Goal: Task Accomplishment & Management: Use online tool/utility

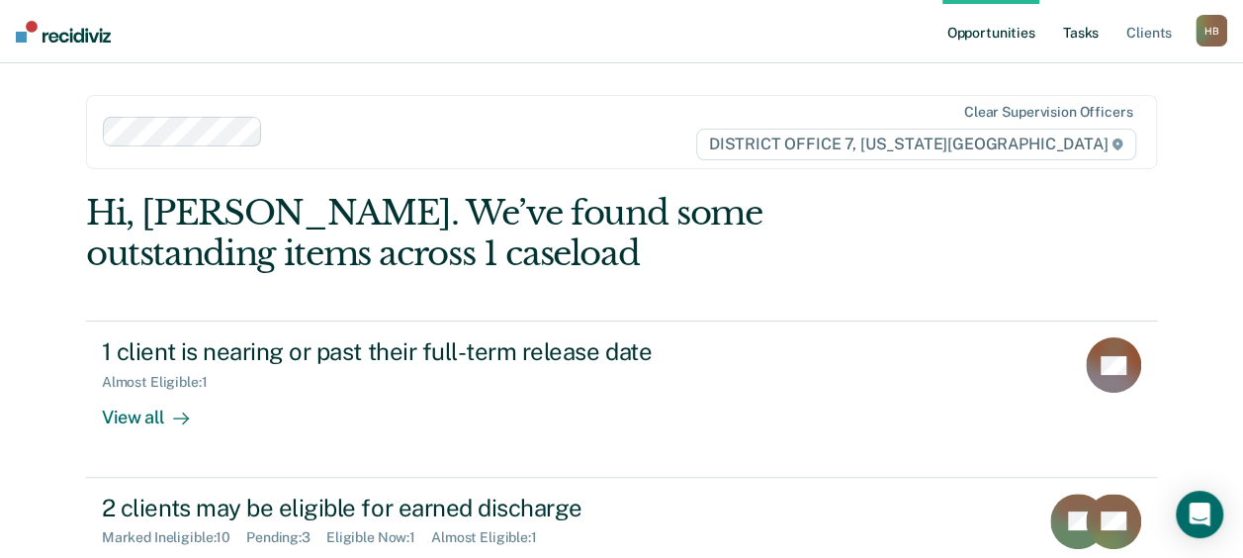
click at [1073, 36] on link "Tasks" at bounding box center [1081, 31] width 44 height 63
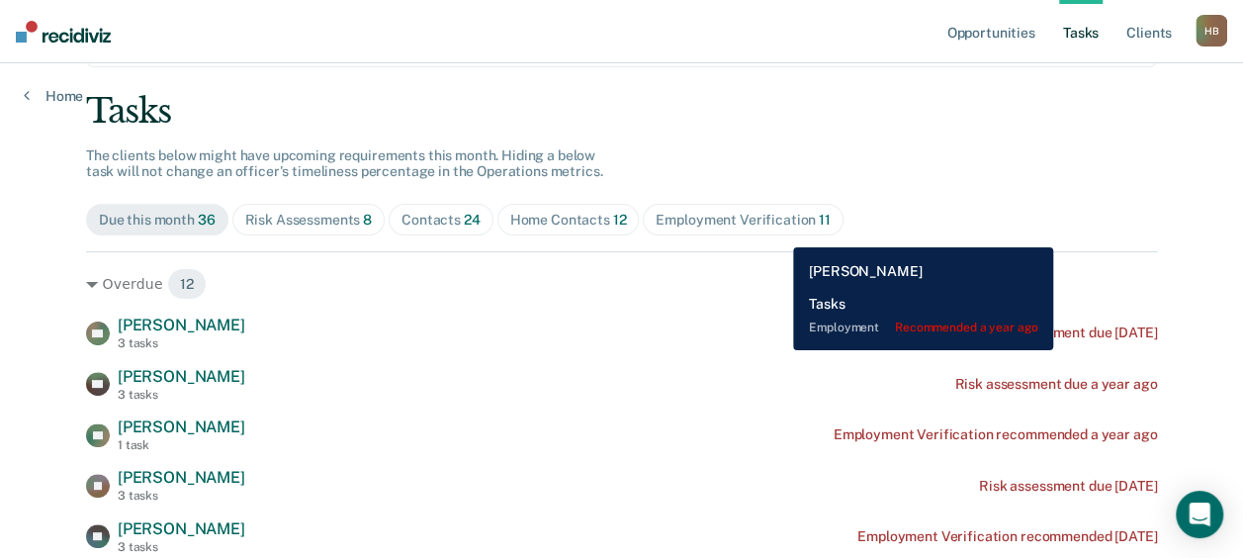
scroll to position [100, 0]
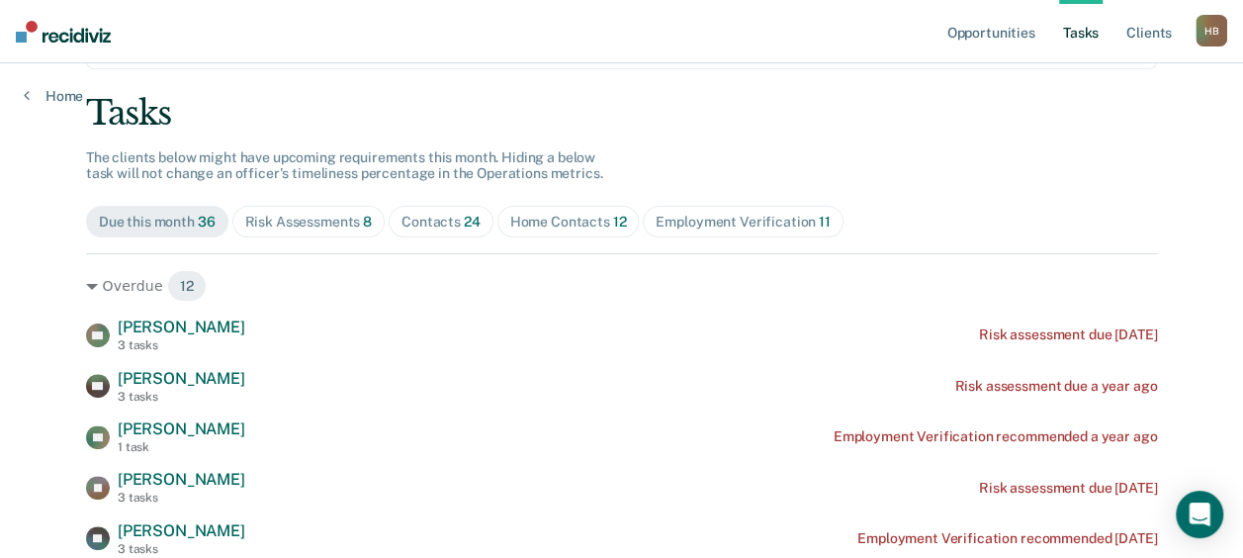
click at [293, 220] on div "Risk Assessments 8" at bounding box center [309, 222] width 128 height 17
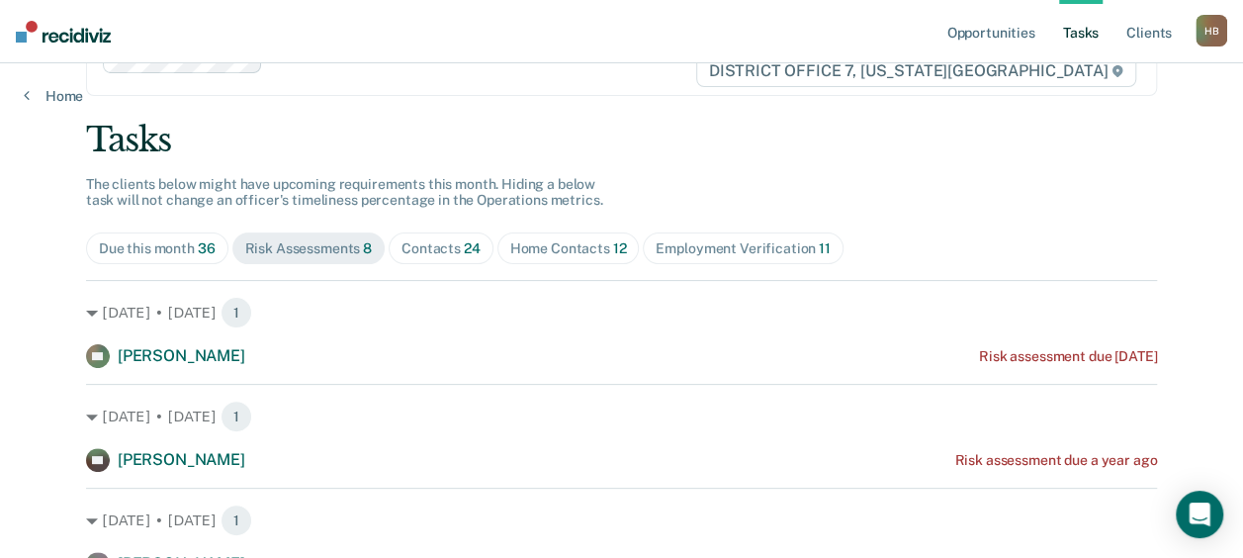
scroll to position [67, 0]
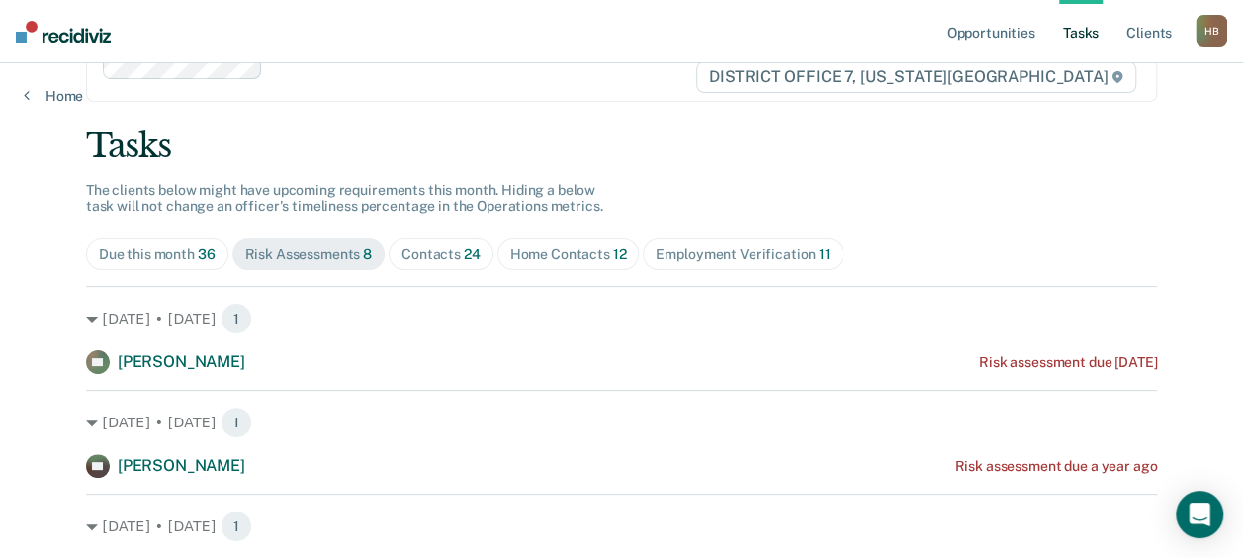
click at [403, 249] on div "Contacts 24" at bounding box center [440, 254] width 79 height 17
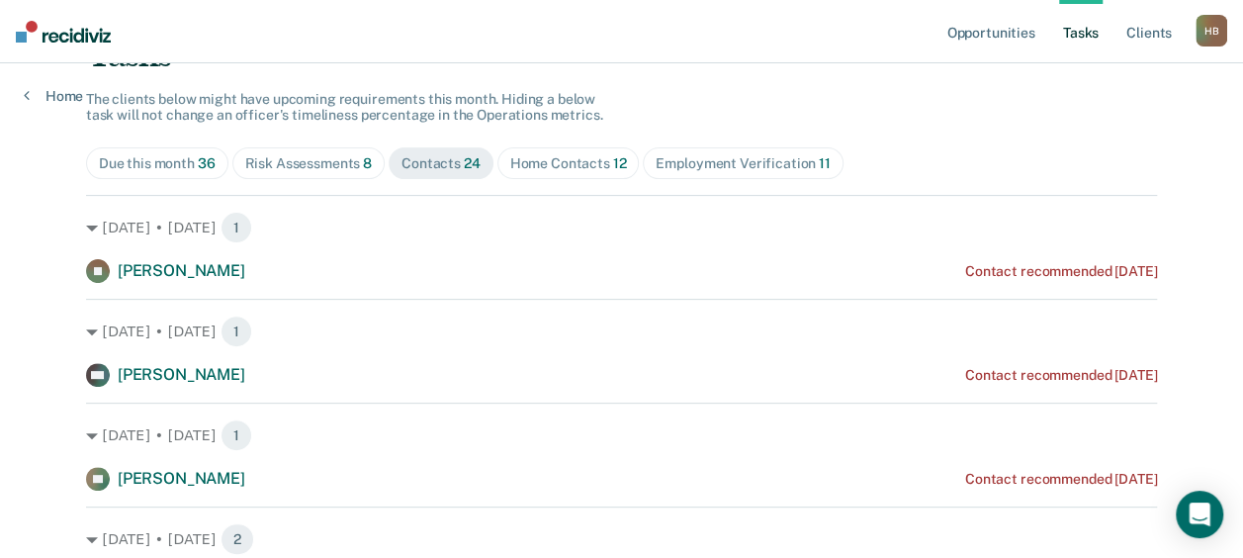
scroll to position [158, 0]
click at [262, 156] on div "Risk Assessments 8" at bounding box center [309, 163] width 128 height 17
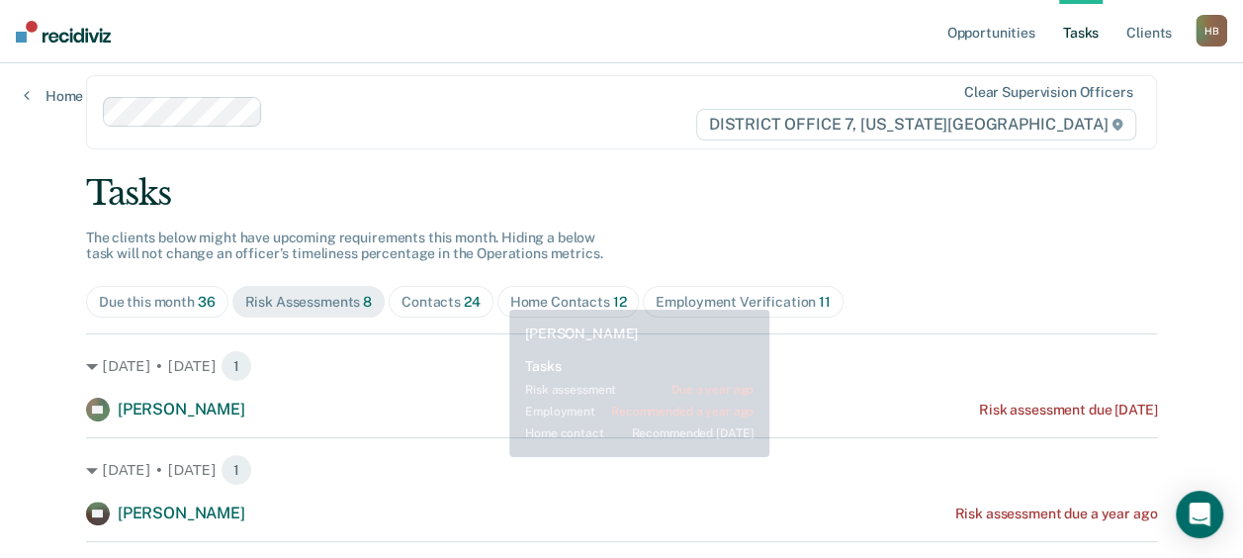
scroll to position [0, 0]
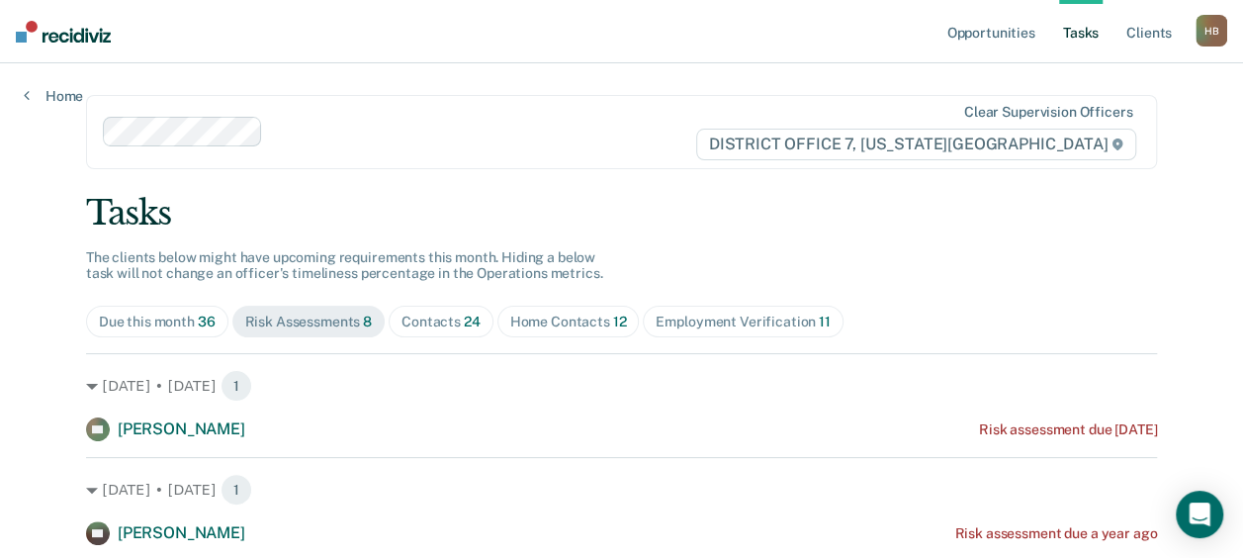
click at [428, 332] on span "Contacts 24" at bounding box center [441, 322] width 105 height 32
click at [570, 318] on div "Home Contacts 12" at bounding box center [568, 321] width 117 height 17
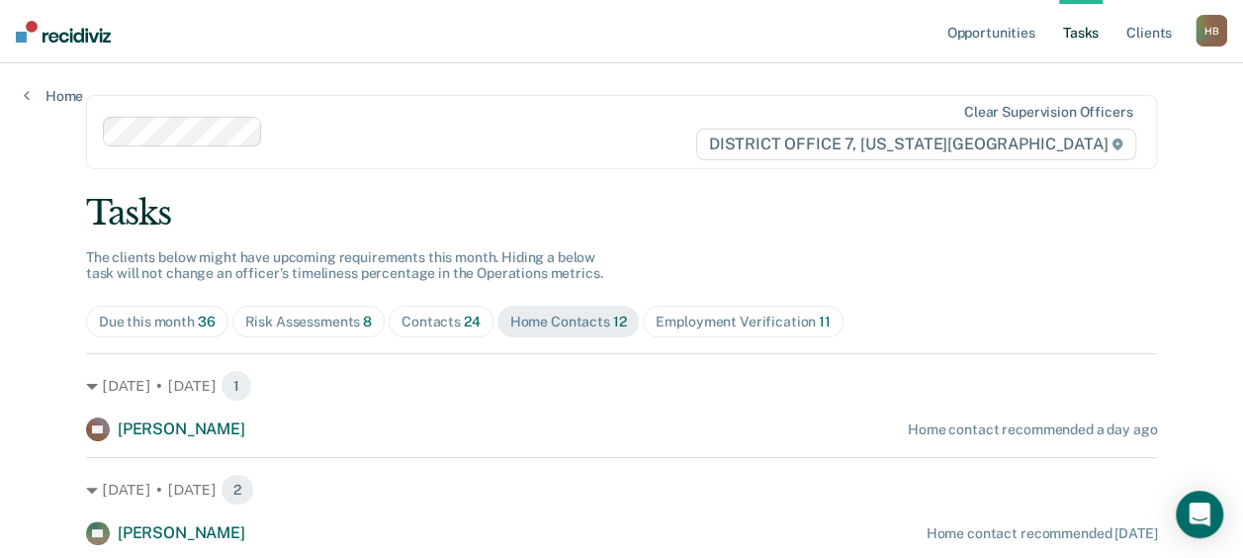
click at [803, 332] on span "Employment Verification 11" at bounding box center [743, 322] width 200 height 32
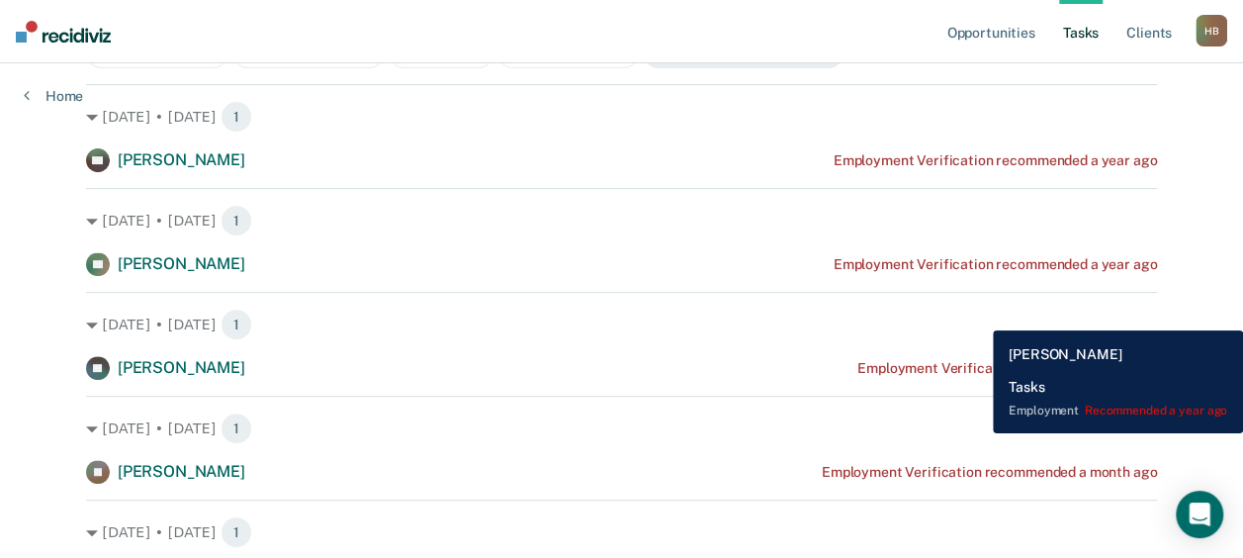
scroll to position [270, 0]
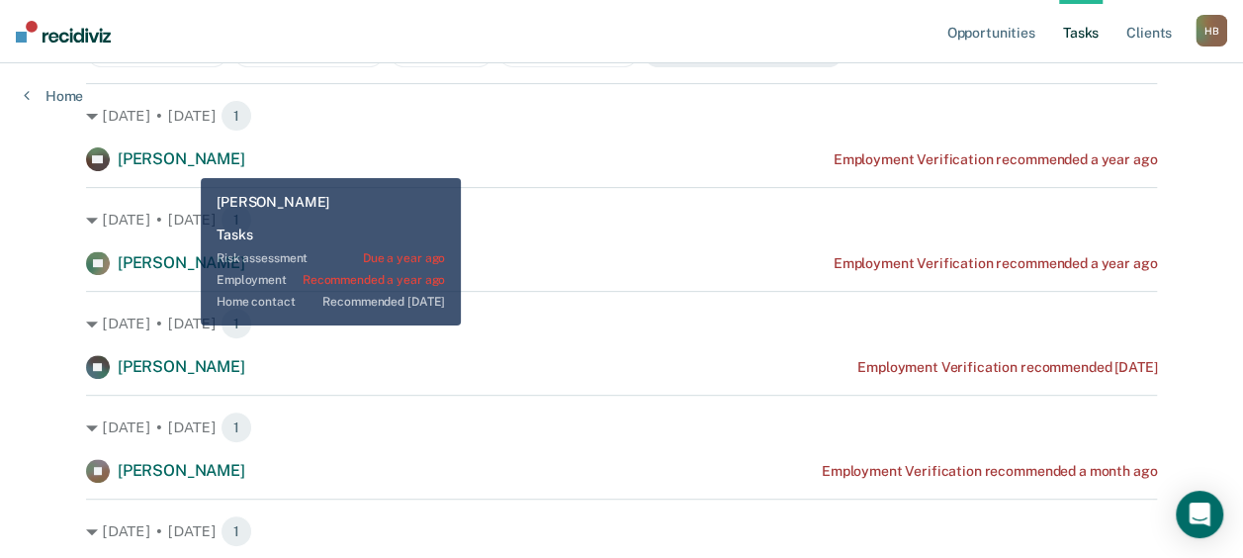
click at [184, 160] on span "[PERSON_NAME]" at bounding box center [182, 158] width 128 height 19
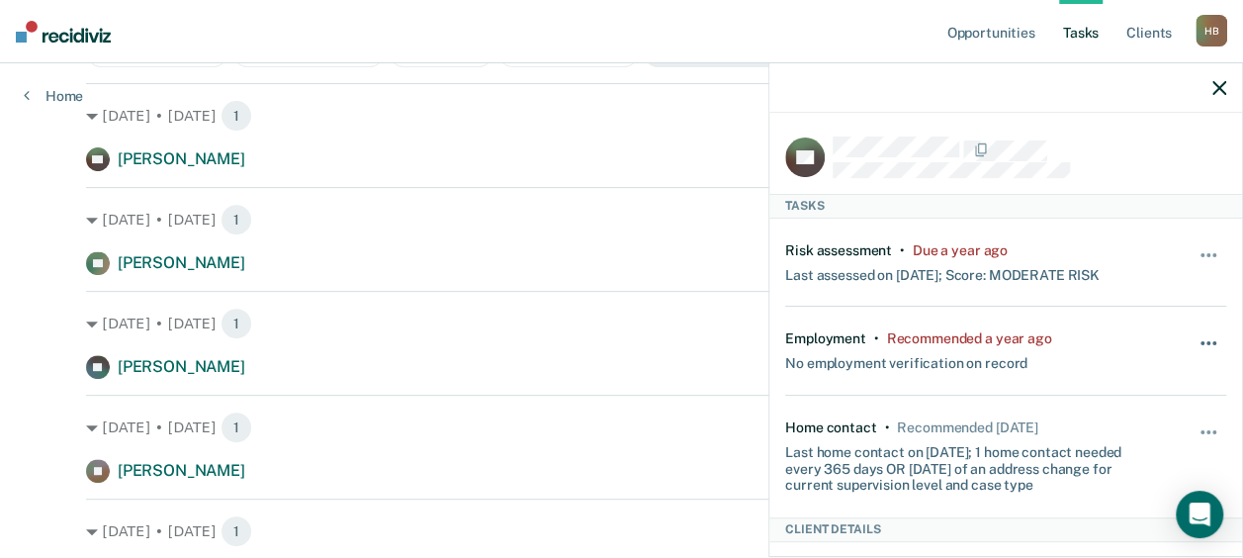
click at [1206, 341] on span "button" at bounding box center [1208, 343] width 4 height 4
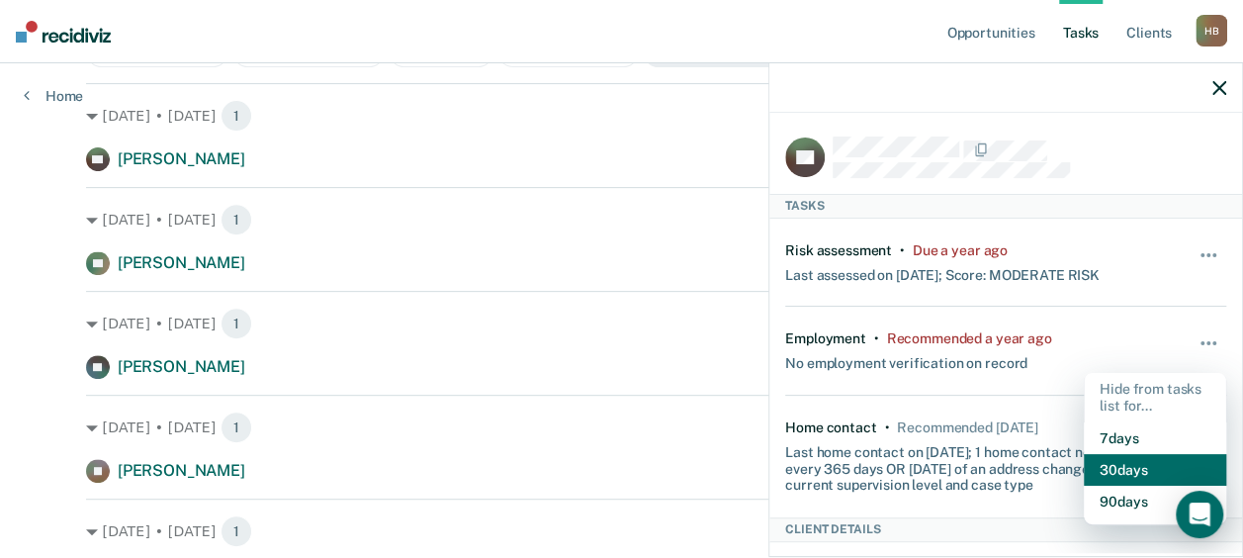
click at [1130, 475] on button "30 days" at bounding box center [1155, 470] width 142 height 32
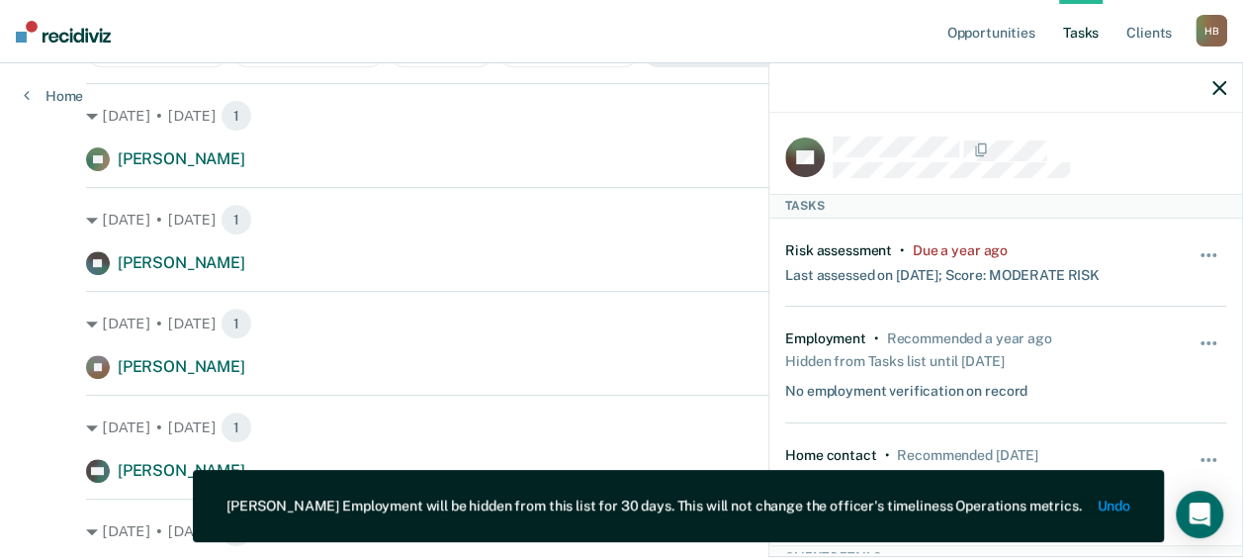
click at [429, 295] on div "[DATE] • [DATE] 1 JR [PERSON_NAME] Employment Verification recommended a month …" at bounding box center [621, 335] width 1071 height 88
click at [1205, 87] on div at bounding box center [1005, 87] width 473 height 49
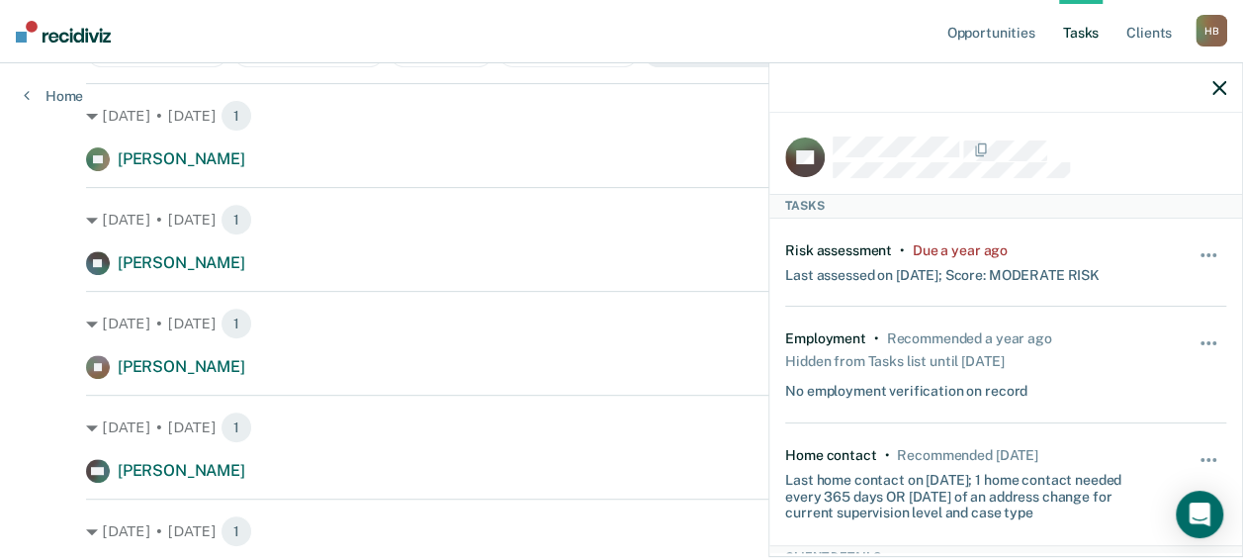
click at [1214, 87] on icon "button" at bounding box center [1219, 88] width 14 height 14
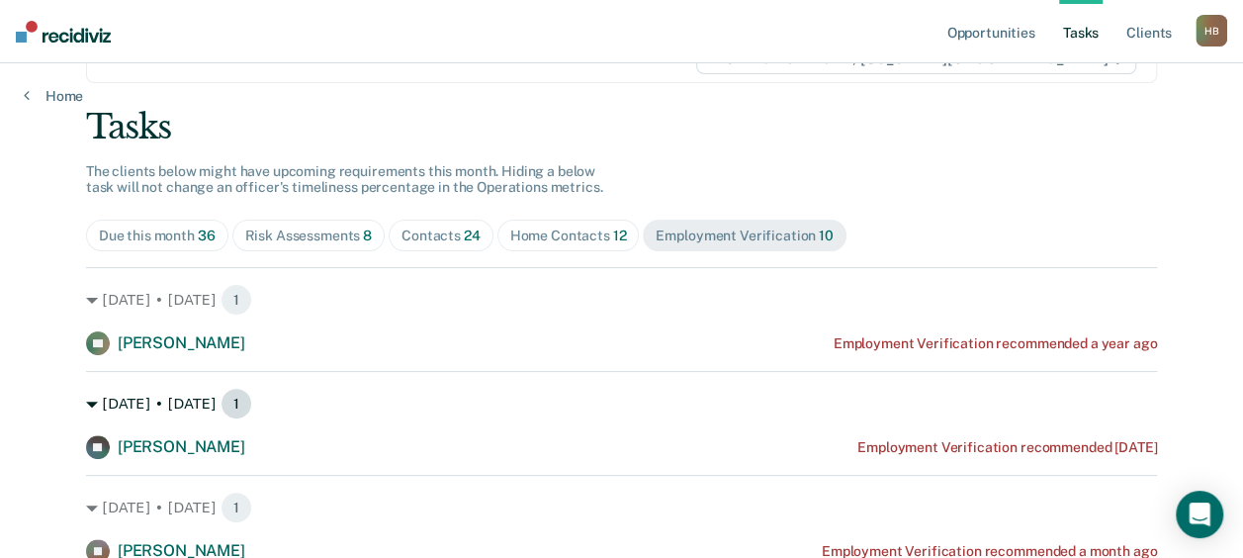
scroll to position [0, 0]
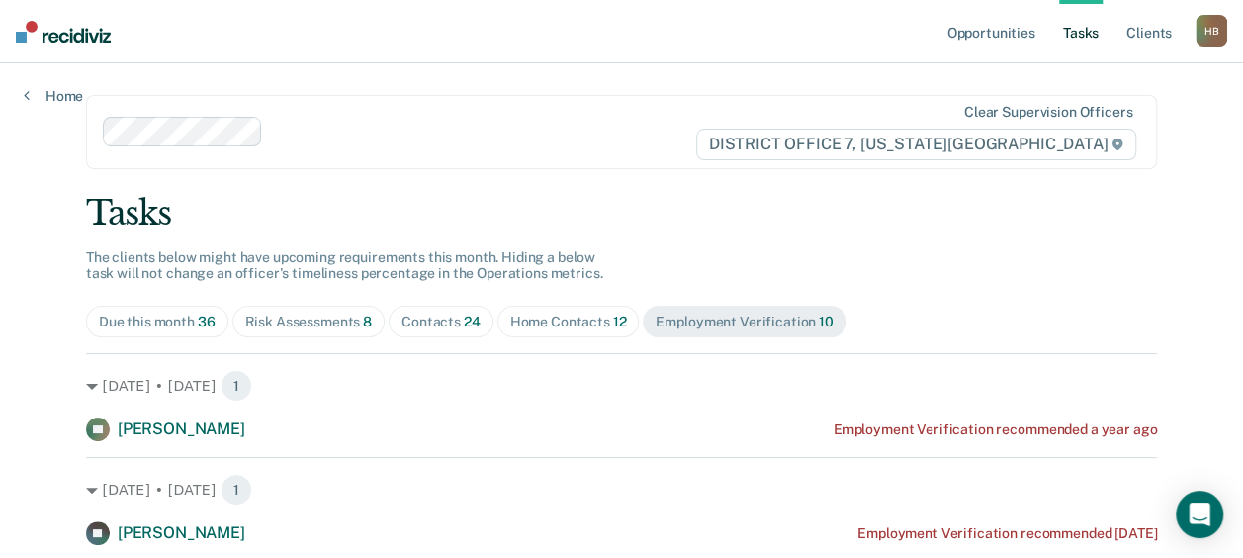
click at [464, 313] on span "24" at bounding box center [472, 321] width 17 height 16
